Goal: Task Accomplishment & Management: Manage account settings

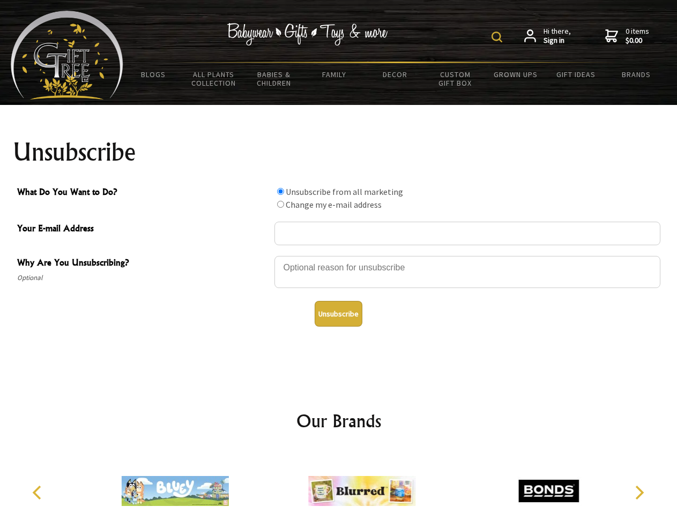
click at [498, 37] on img at bounding box center [496, 37] width 11 height 11
click at [339, 256] on div at bounding box center [467, 274] width 386 height 38
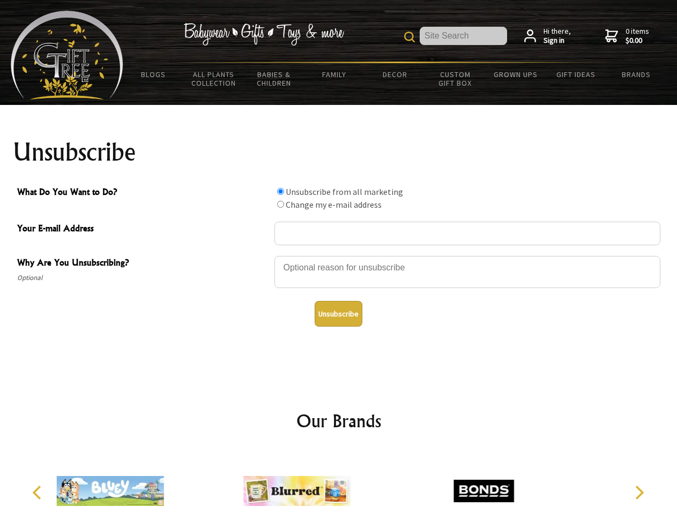
click at [280, 191] on input "What Do You Want to Do?" at bounding box center [280, 191] width 7 height 7
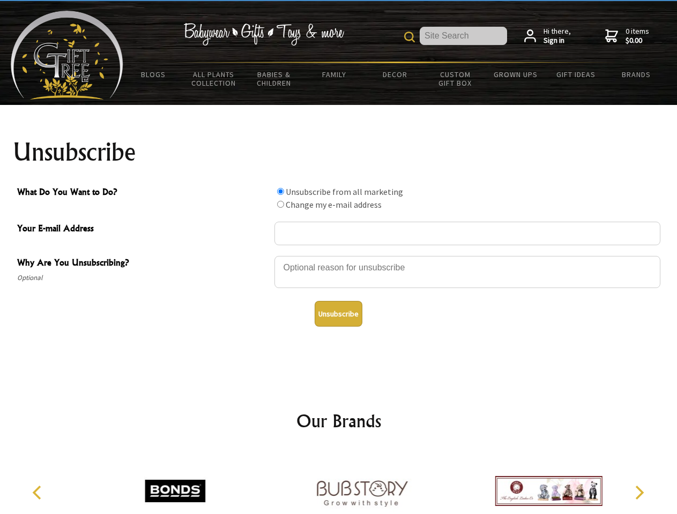
click at [280, 204] on input "What Do You Want to Do?" at bounding box center [280, 204] width 7 height 7
radio input "true"
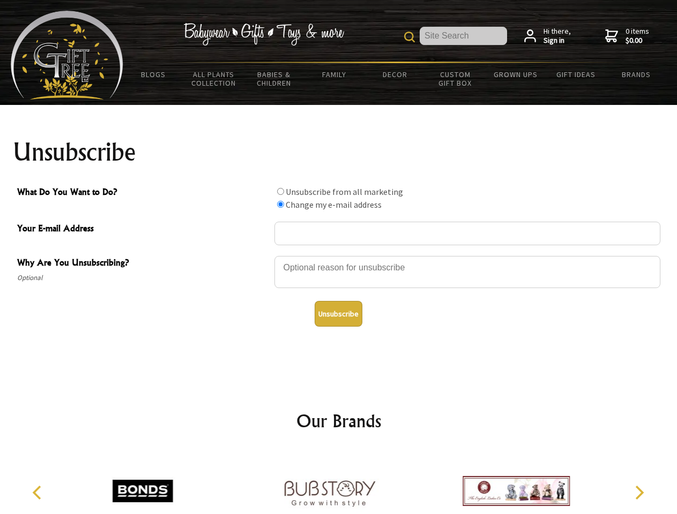
click at [338, 314] on button "Unsubscribe" at bounding box center [338, 314] width 48 height 26
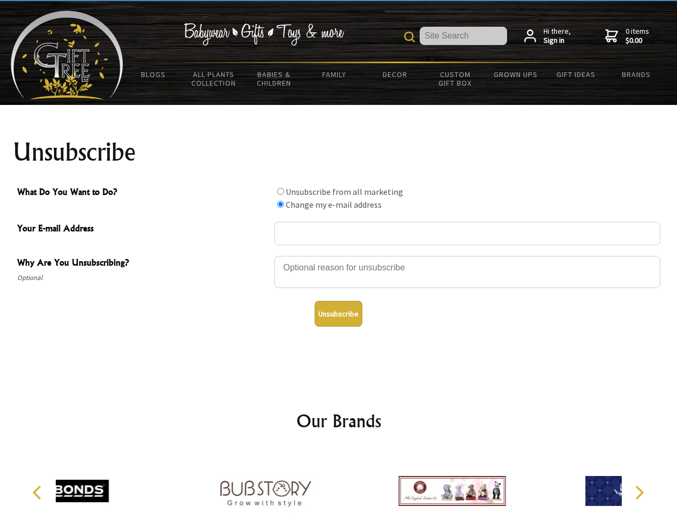
click at [339, 483] on div at bounding box center [265, 493] width 186 height 84
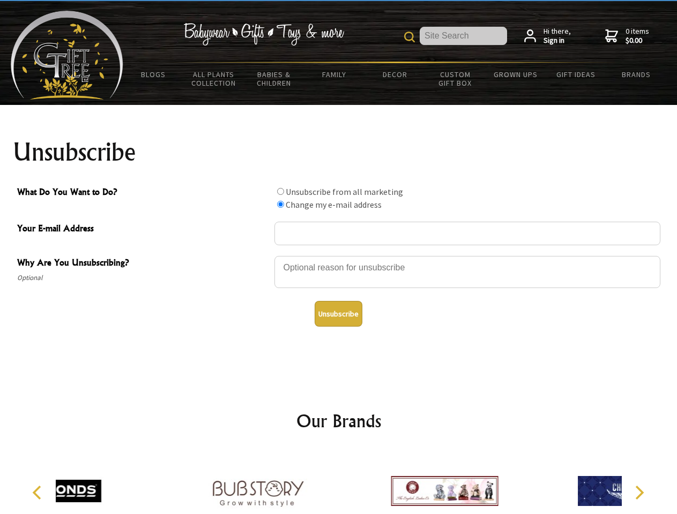
click at [39, 493] on icon "Previous" at bounding box center [38, 493] width 14 height 14
click at [639, 493] on icon "Next" at bounding box center [638, 493] width 14 height 14
